Goal: Check status: Check status

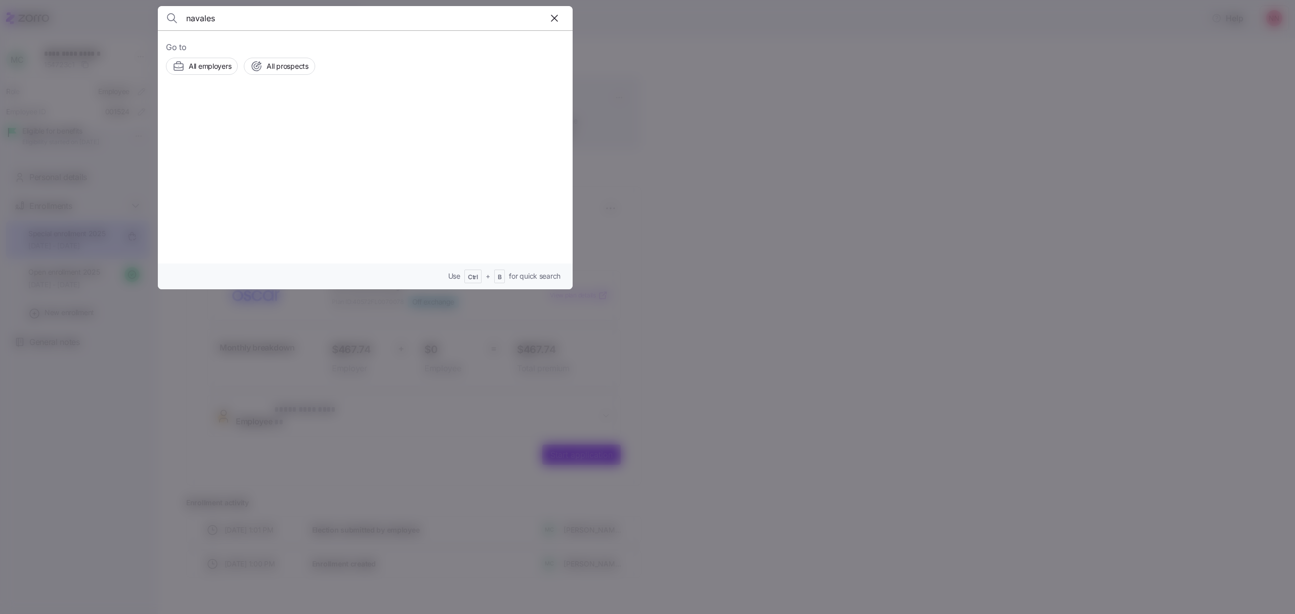
type input "navales"
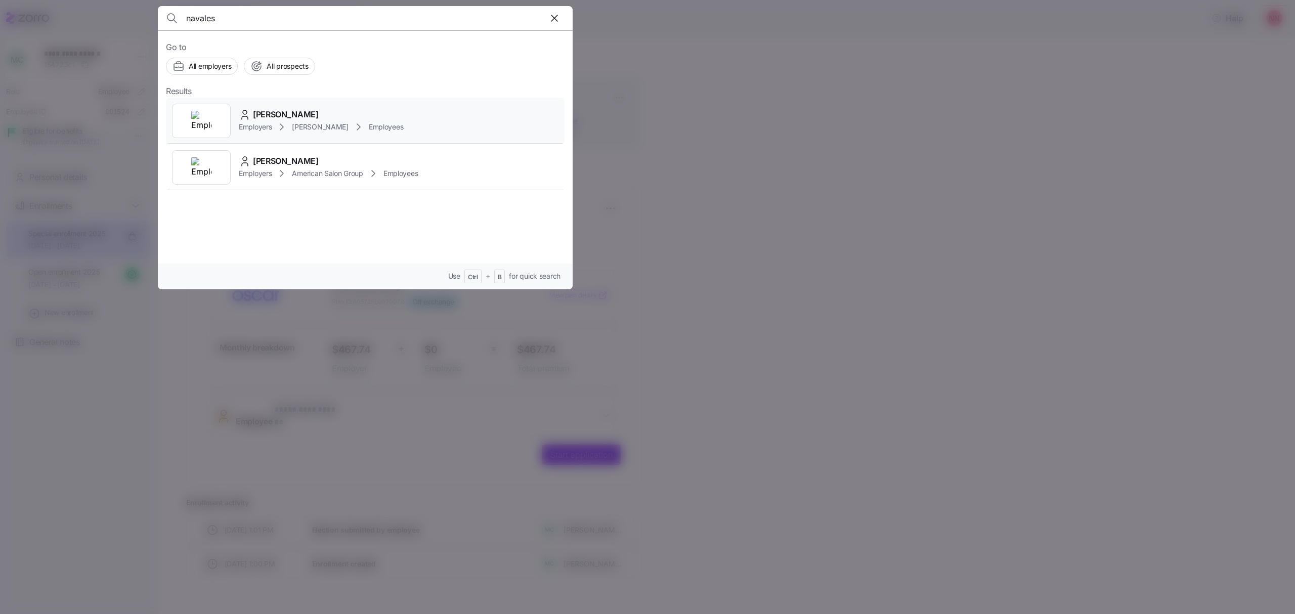
click at [307, 108] on div "[PERSON_NAME] Employers [GEOGRAPHIC_DATA][PERSON_NAME] Employees" at bounding box center [365, 121] width 398 height 47
